Goal: Task Accomplishment & Management: Manage account settings

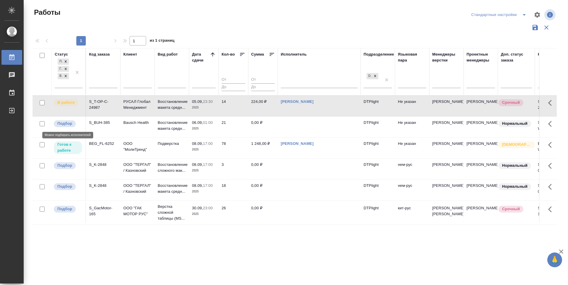
click at [65, 121] on p "Подбор" at bounding box center [64, 124] width 15 height 6
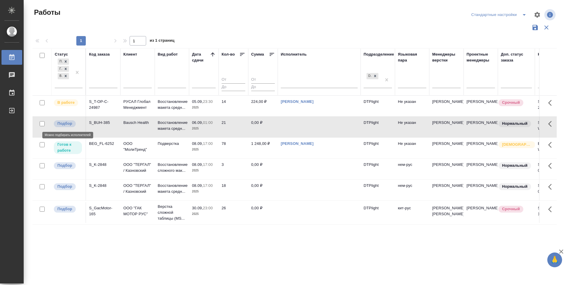
click at [66, 126] on p "Подбор" at bounding box center [64, 124] width 15 height 6
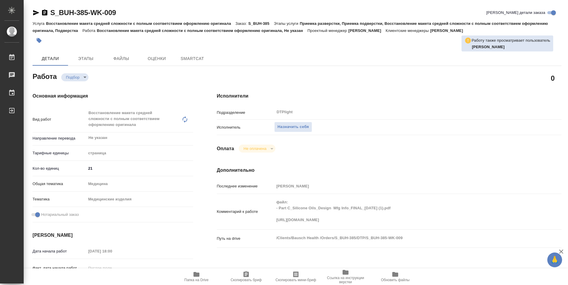
type textarea "x"
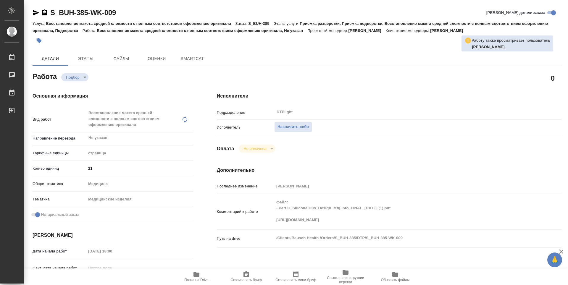
type textarea "x"
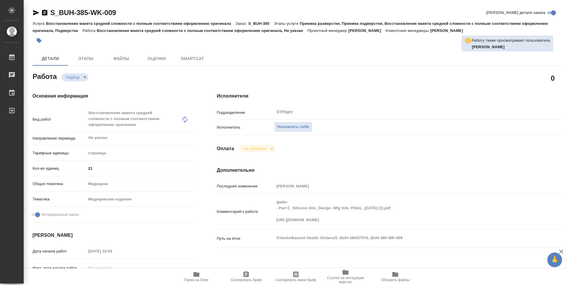
type textarea "x"
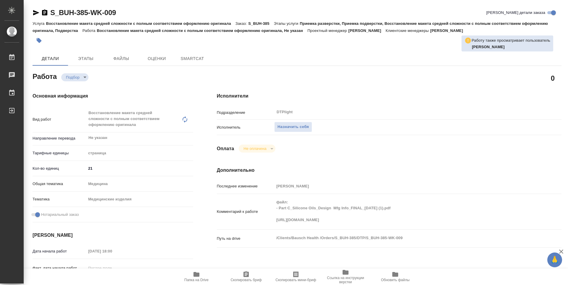
type textarea "x"
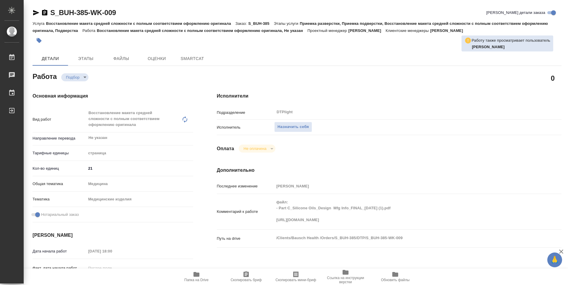
type textarea "x"
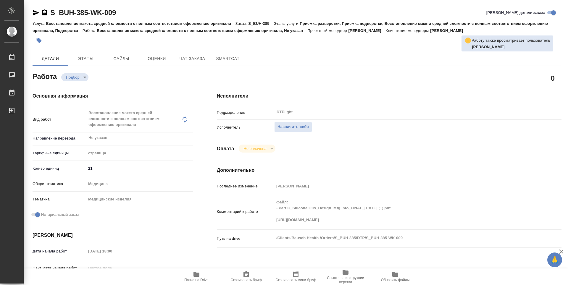
type textarea "x"
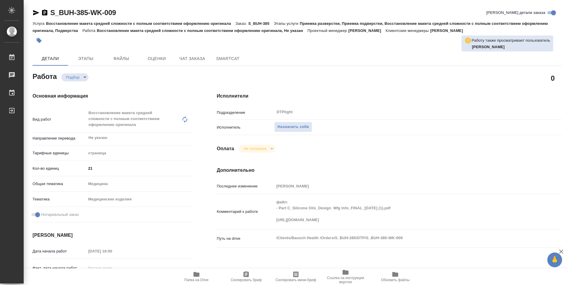
type textarea "x"
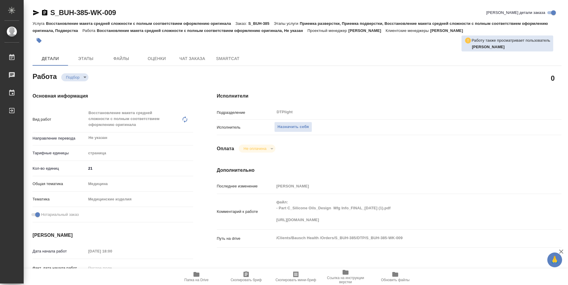
type textarea "x"
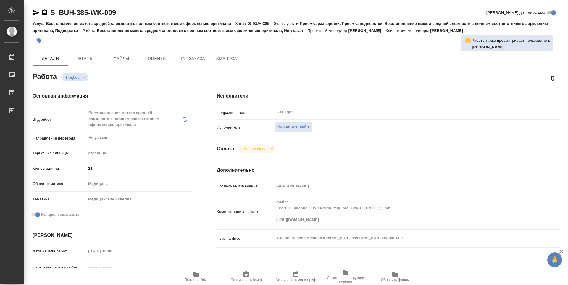
type textarea "x"
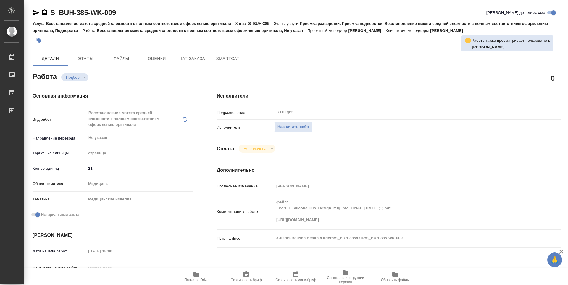
click at [194, 275] on icon "button" at bounding box center [197, 274] width 6 height 5
type textarea "x"
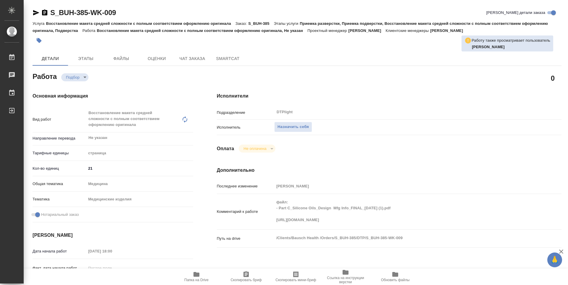
type textarea "x"
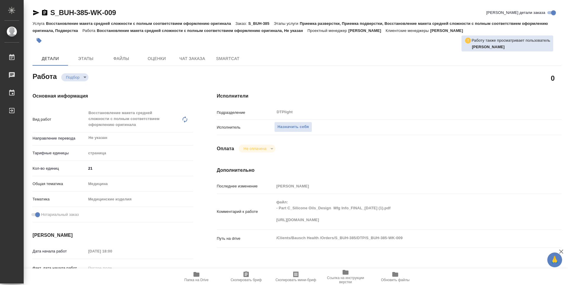
type textarea "x"
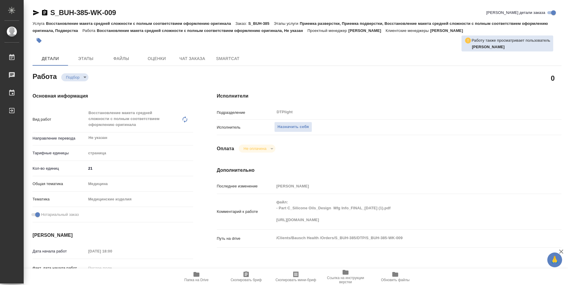
type textarea "x"
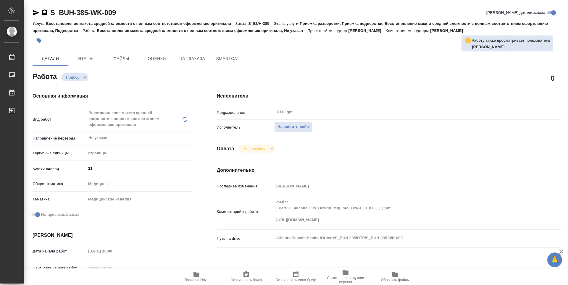
type textarea "x"
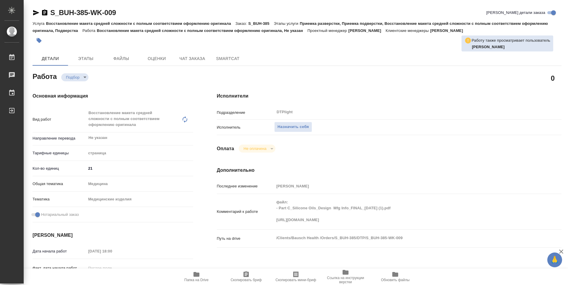
type textarea "x"
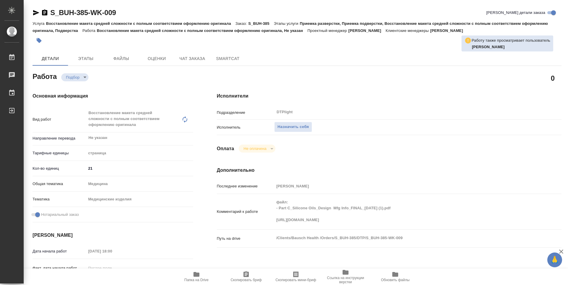
type textarea "x"
click at [289, 125] on span "Назначить себя" at bounding box center [293, 127] width 31 height 7
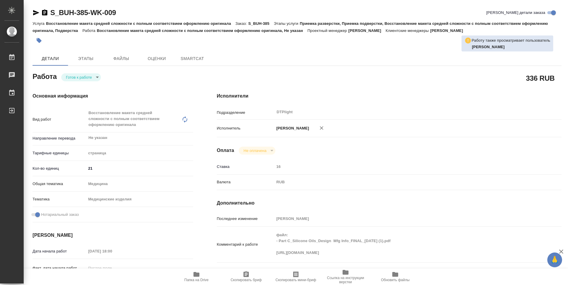
type textarea "x"
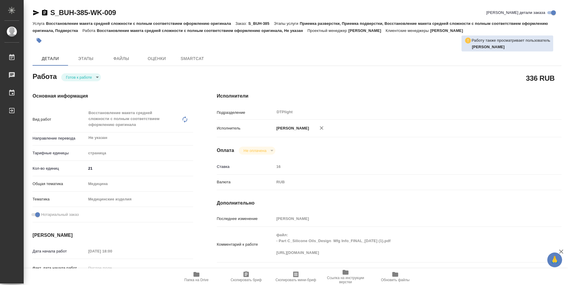
type textarea "x"
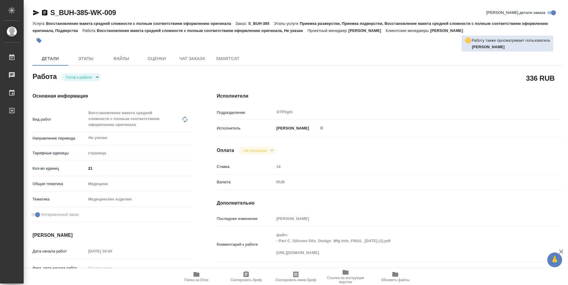
type textarea "x"
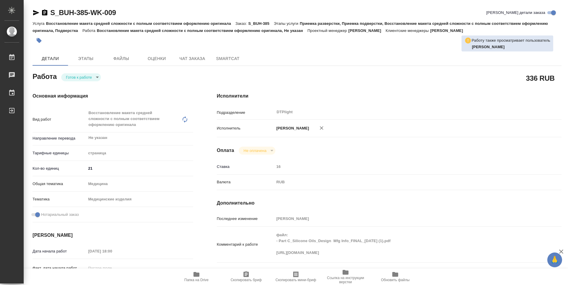
type textarea "x"
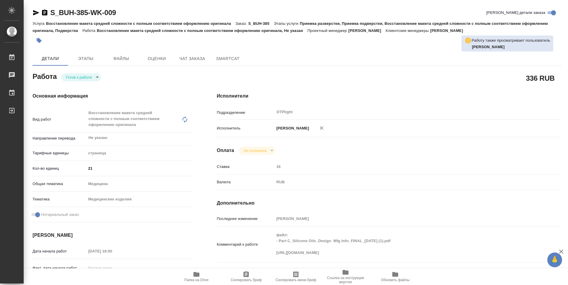
type textarea "x"
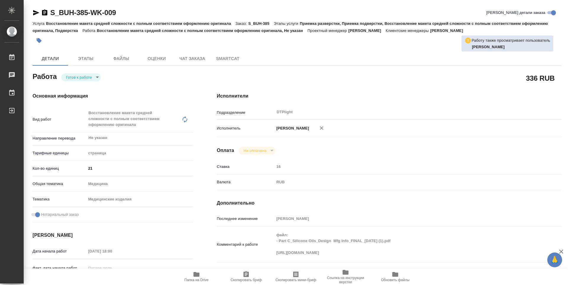
type textarea "x"
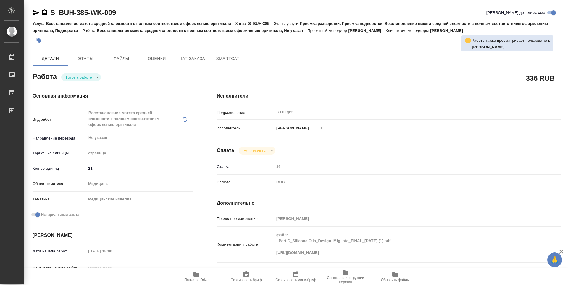
click at [86, 77] on body "🙏 .cls-1 fill:#fff; AWATERA Zubakova Viktoriya Работы Чаты График Выйти S_BUH-3…" at bounding box center [284, 142] width 568 height 285
click at [84, 78] on button "В работе" at bounding box center [76, 77] width 20 height 7
type textarea "x"
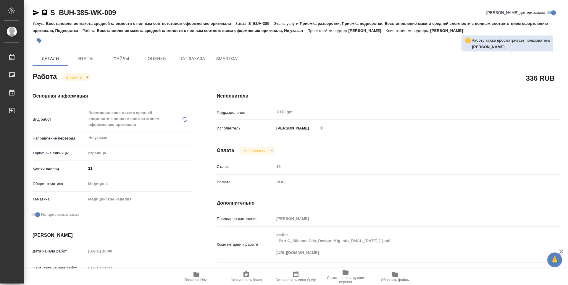
type textarea "x"
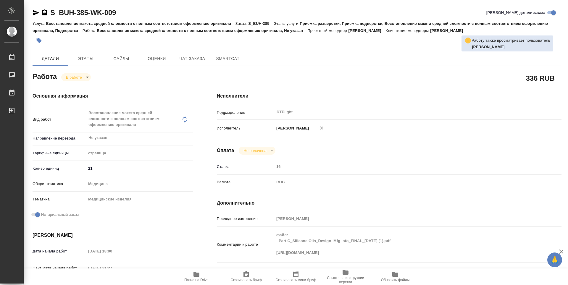
type textarea "x"
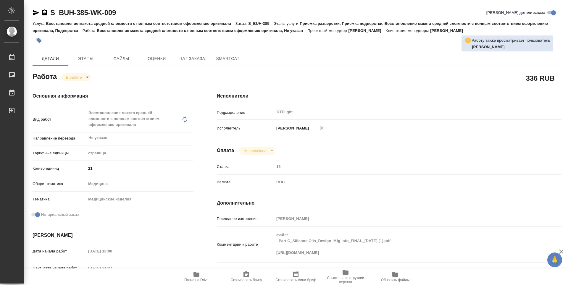
type textarea "x"
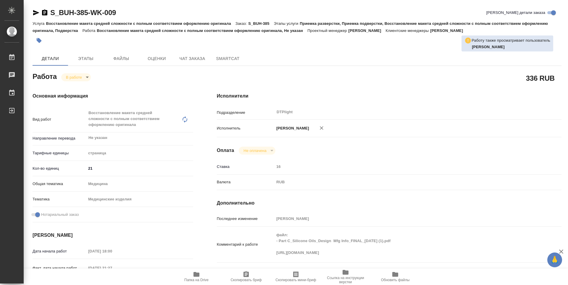
type textarea "x"
drag, startPoint x: 129, startPoint y: 12, endPoint x: 46, endPoint y: 20, distance: 83.5
click at [46, 20] on div "S_BUH-385-WK-009 Кратко детали заказа Услуга Восстановление макета средней слож…" at bounding box center [297, 27] width 529 height 39
click at [119, 13] on div "S_BUH-385-WK-009 Кратко детали заказа" at bounding box center [297, 12] width 529 height 9
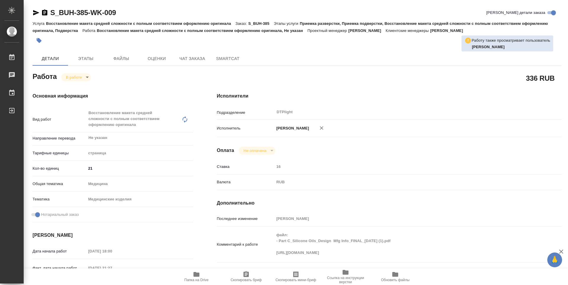
click at [124, 31] on p "Восстановление макета средней сложности с полным соответствием оформлению ориги…" at bounding box center [202, 30] width 211 height 4
drag, startPoint x: 125, startPoint y: 14, endPoint x: 50, endPoint y: 16, distance: 74.9
click at [50, 16] on div "S_BUH-385-WK-009 Кратко детали заказа" at bounding box center [297, 12] width 529 height 9
copy link "S_BUH-385-WK-009"
click at [343, 83] on div "Исполнители Подразделение DTPlight ​ Исполнитель Зубакова Виктория Оплата Не оп…" at bounding box center [389, 213] width 368 height 265
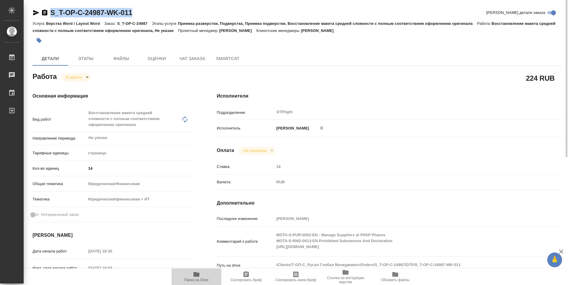
click at [197, 275] on icon "button" at bounding box center [197, 274] width 6 height 5
click at [198, 277] on icon "button" at bounding box center [196, 274] width 7 height 7
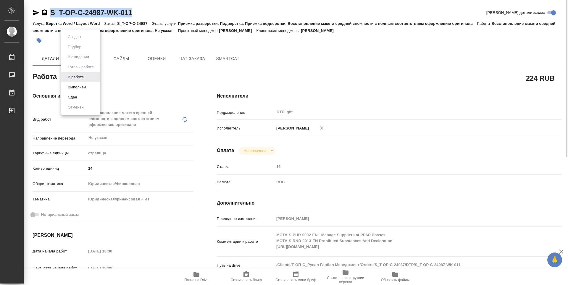
click at [77, 74] on body "🙏 .cls-1 fill:#fff; AWATERA Zubakova Viktoriya Работы 0 Чаты График Выйти S_T-O…" at bounding box center [284, 142] width 568 height 285
click at [79, 85] on button "Выполнен" at bounding box center [77, 87] width 22 height 7
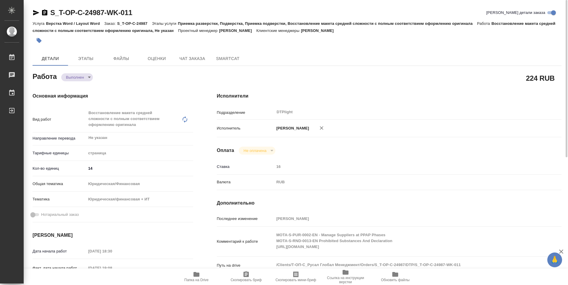
type textarea "x"
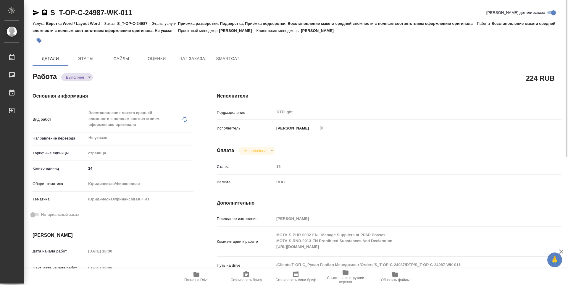
type textarea "x"
